Goal: Task Accomplishment & Management: Complete application form

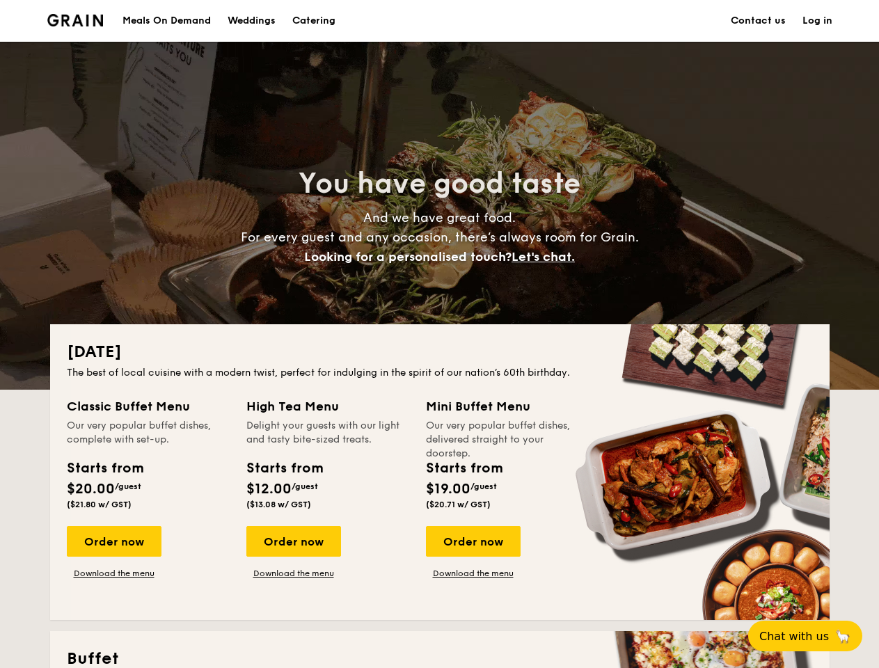
click at [439, 334] on div "[DATE] The best of local cuisine with a modern twist, perfect for indulging in …" at bounding box center [440, 472] width 780 height 296
click at [817, 21] on link "Log in" at bounding box center [818, 21] width 30 height 42
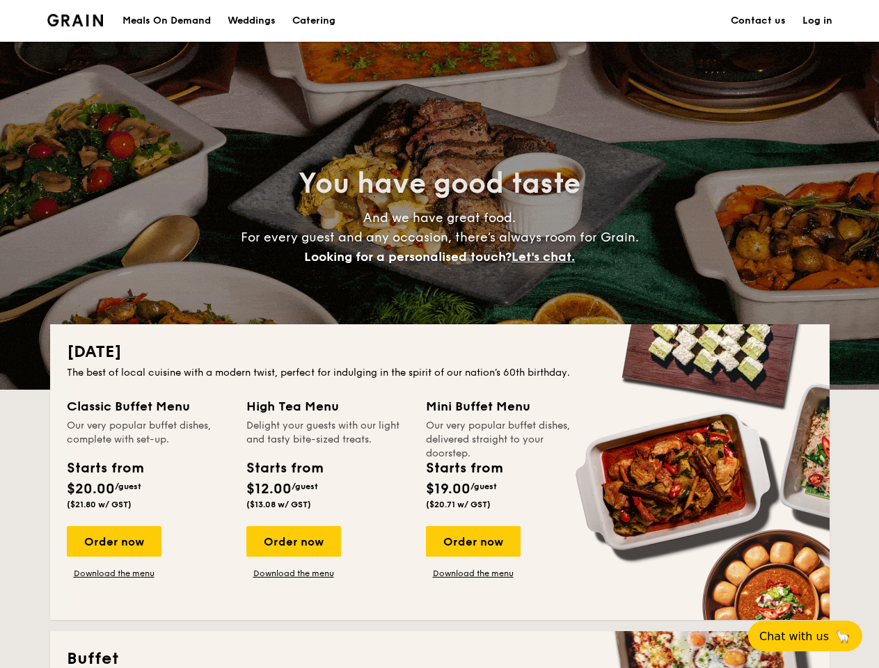
click at [547, 257] on span "Let's chat." at bounding box center [543, 256] width 63 height 15
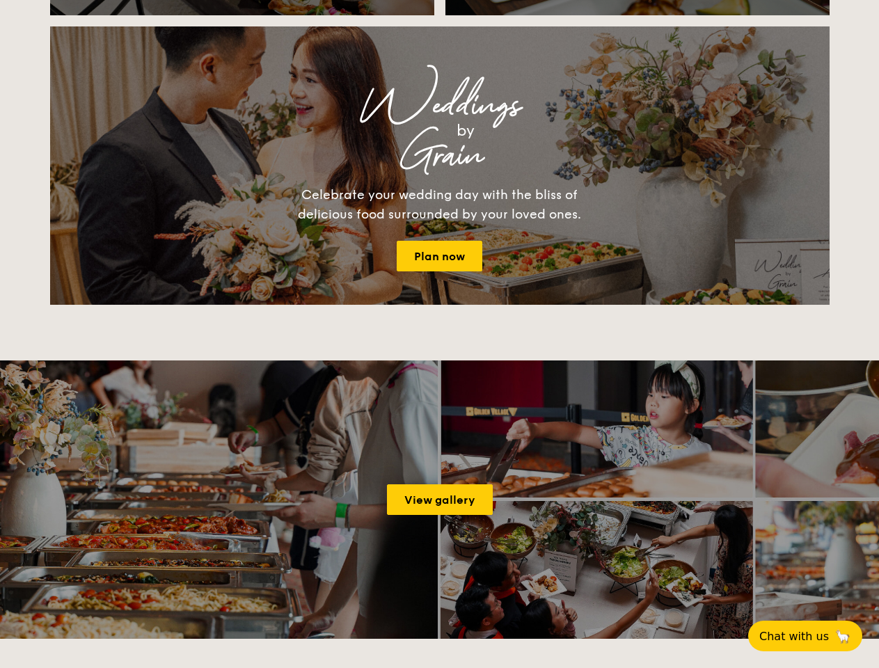
click at [813, 636] on span "Chat with us" at bounding box center [795, 636] width 70 height 13
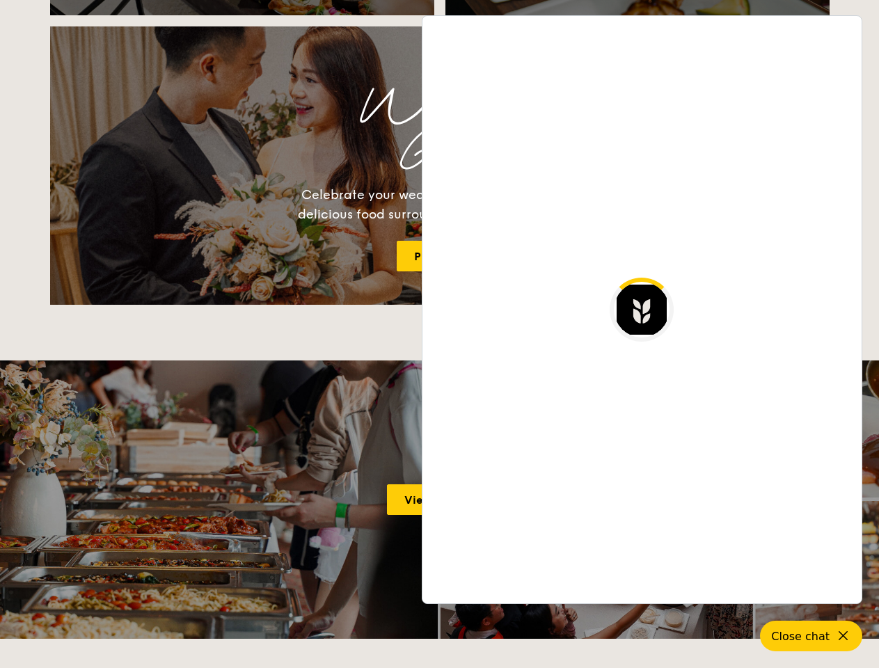
scroll to position [2696, 0]
